Goal: Task Accomplishment & Management: Manage account settings

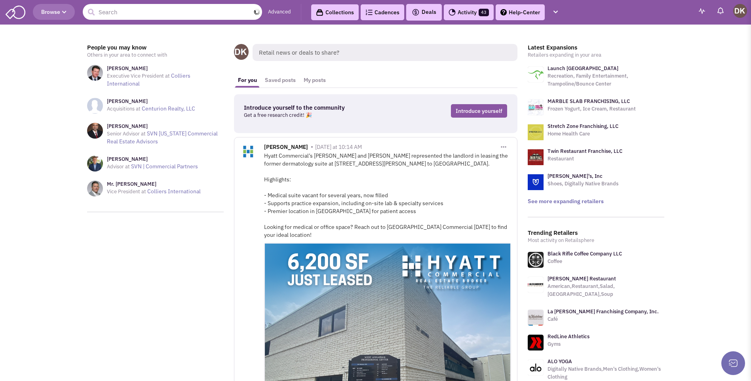
click at [134, 14] on input "text" at bounding box center [172, 12] width 179 height 16
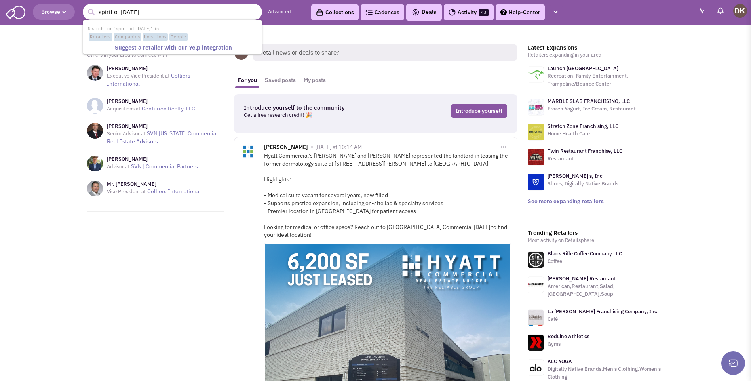
type input "spirit of [DATE]"
click at [85, 6] on button "submit" at bounding box center [91, 12] width 12 height 12
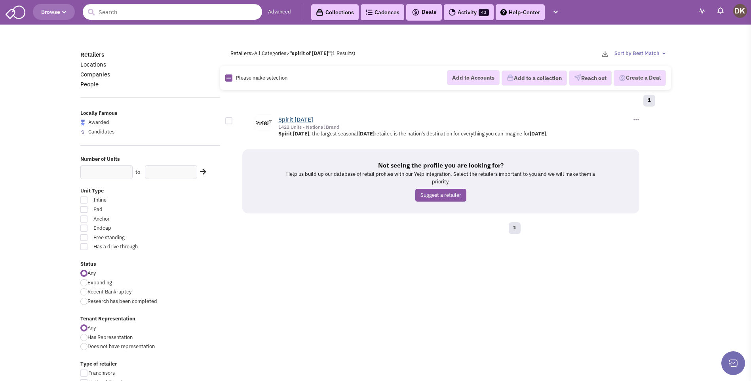
click at [295, 122] on link "Spirit [DATE]" at bounding box center [295, 120] width 35 height 8
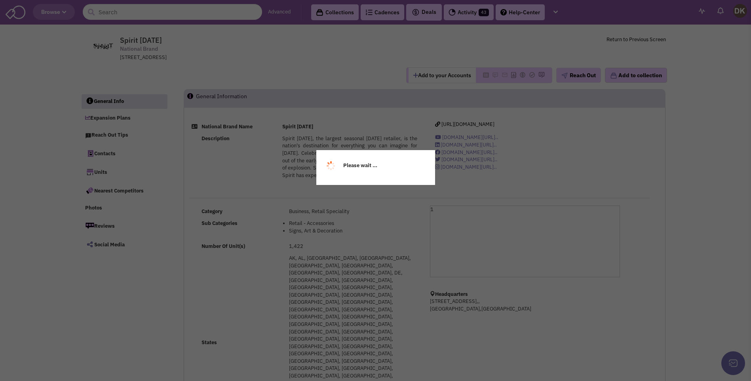
select select
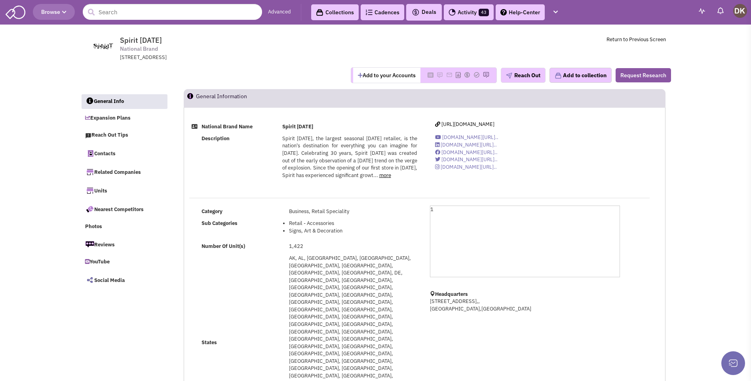
click at [384, 76] on button "Add to your Accounts" at bounding box center [386, 75] width 67 height 15
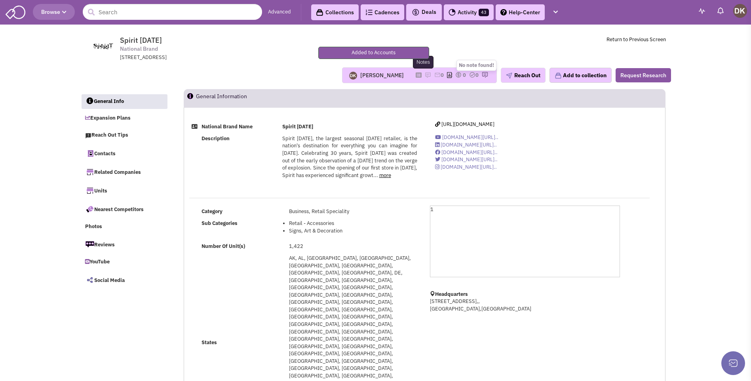
click at [425, 76] on img at bounding box center [428, 75] width 6 height 6
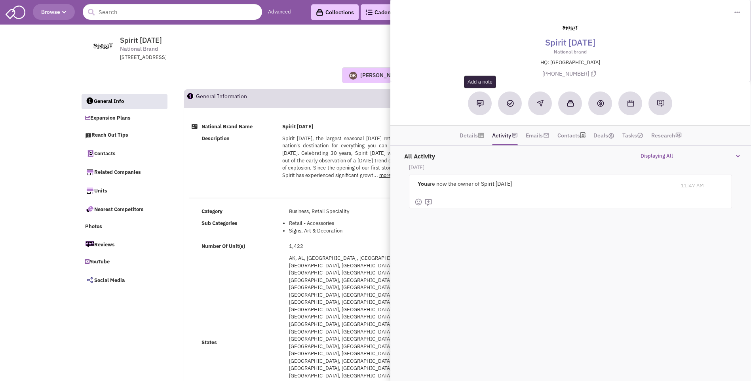
click at [476, 106] on button at bounding box center [480, 103] width 24 height 24
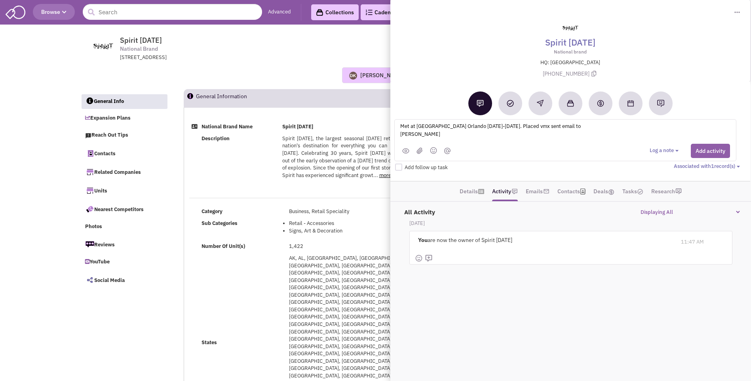
type textarea "Met at ICSC Orlando 24-26 AUG 2025. Placed vmx sent email to Andrew Scruggs"
click at [703, 154] on button "Add activity" at bounding box center [710, 151] width 39 height 14
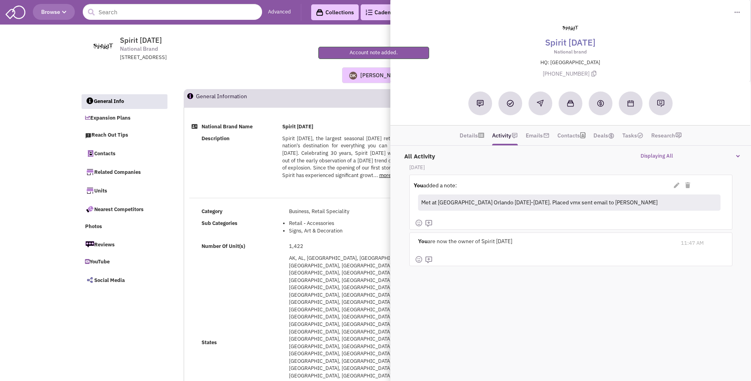
click at [346, 210] on div "Category Business, Retail Speciality Sub Categories Retail - Accessories Signs,…" at bounding box center [424, 336] width 481 height 284
